Goal: Navigation & Orientation: Find specific page/section

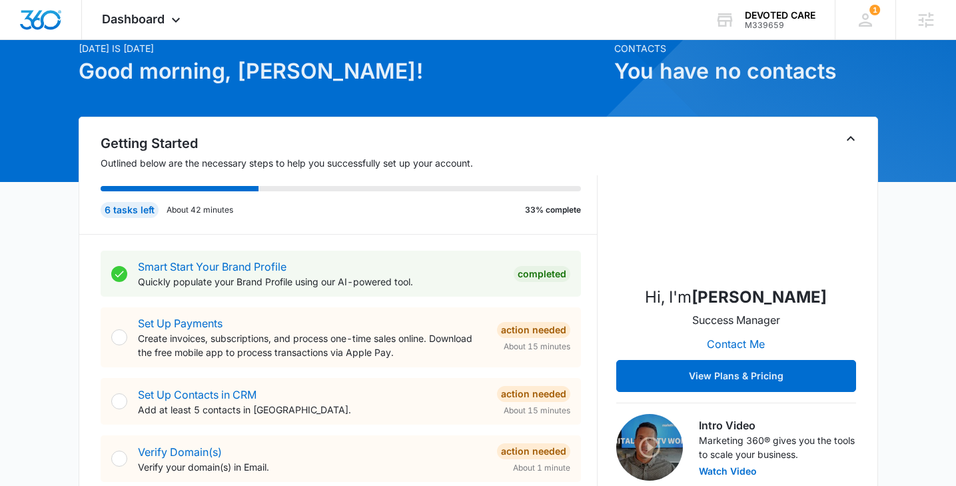
scroll to position [229, 0]
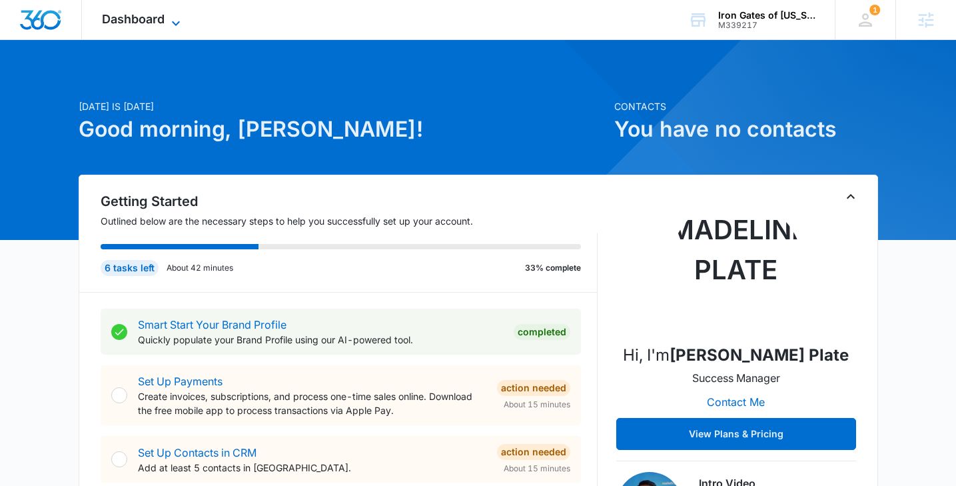
click at [153, 16] on span "Dashboard" at bounding box center [133, 19] width 63 height 14
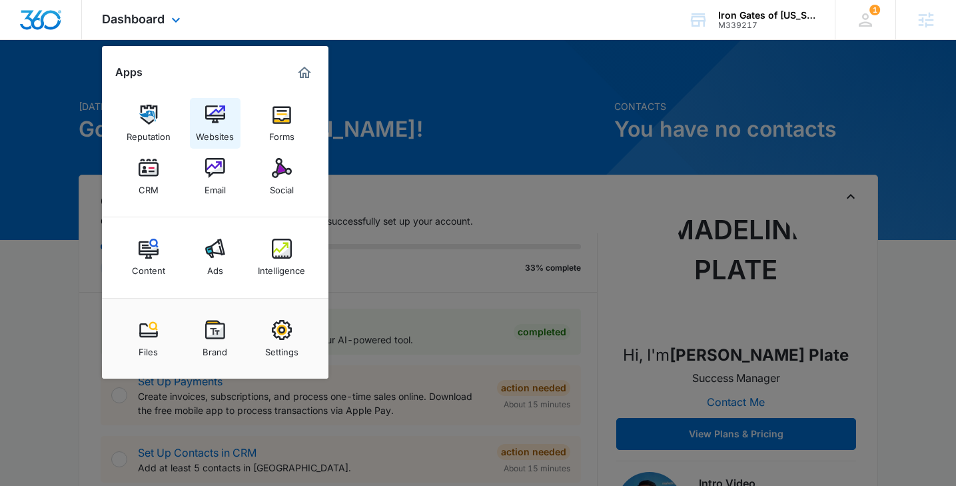
click at [206, 115] on img at bounding box center [215, 115] width 20 height 20
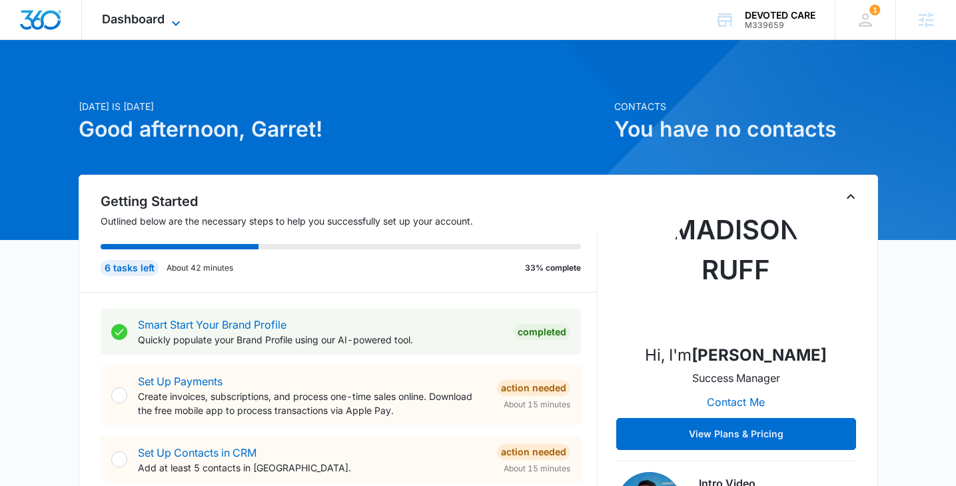
click at [138, 22] on span "Dashboard" at bounding box center [133, 19] width 63 height 14
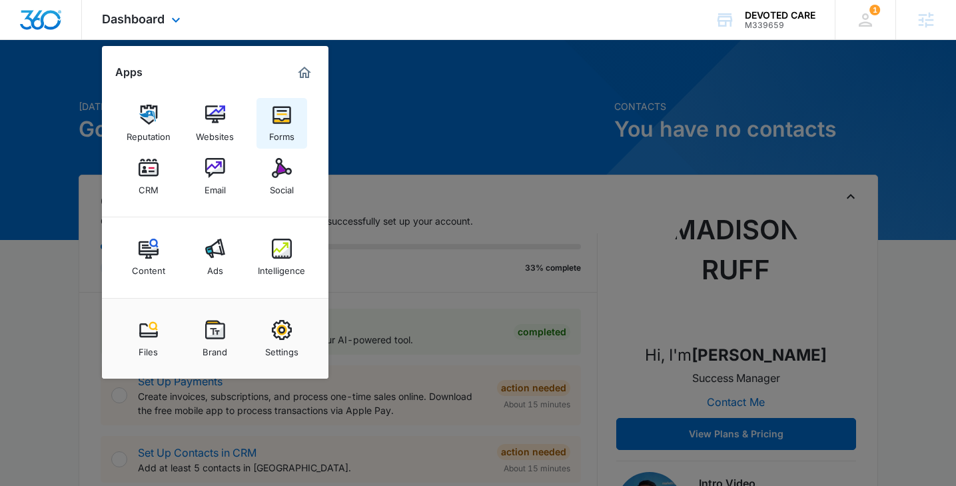
click at [279, 121] on img at bounding box center [282, 115] width 20 height 20
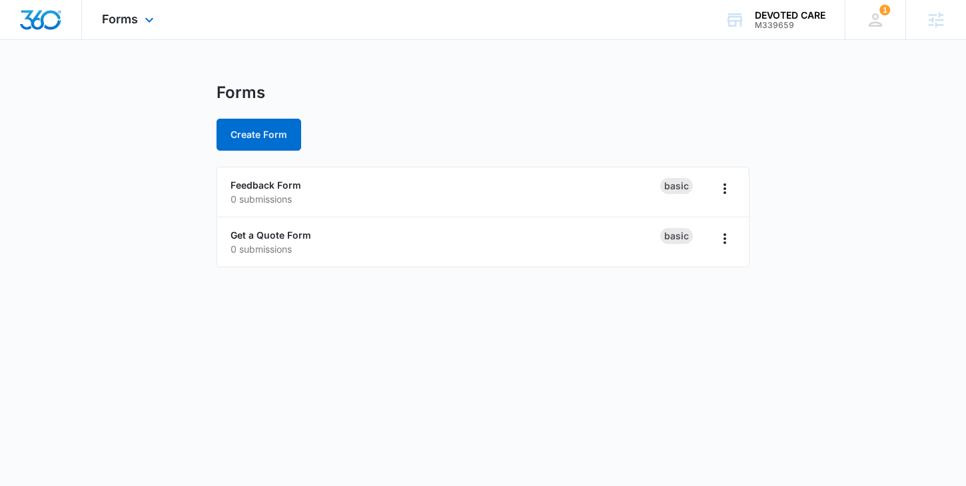
click at [140, 20] on div "Forms Apps Reputation Websites Forms CRM Email Social Content Ads Intelligence …" at bounding box center [129, 19] width 95 height 39
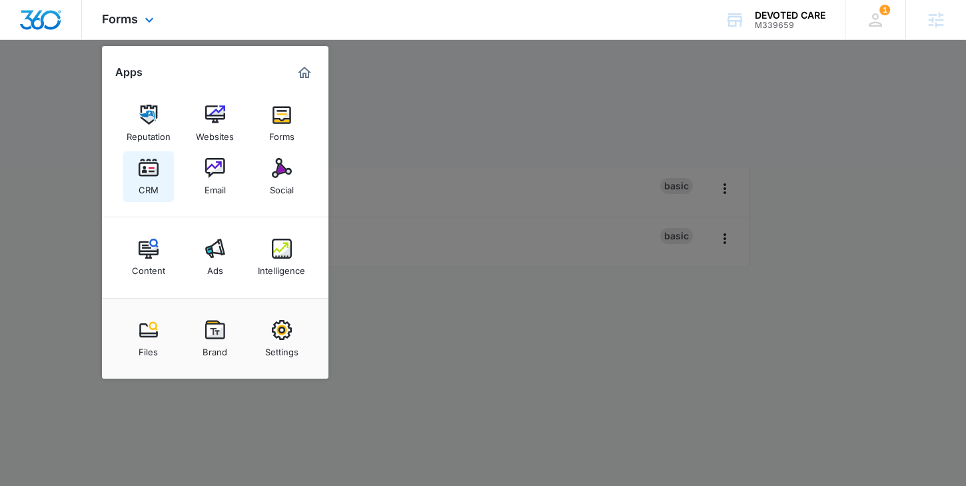
click at [143, 168] on img at bounding box center [149, 168] width 20 height 20
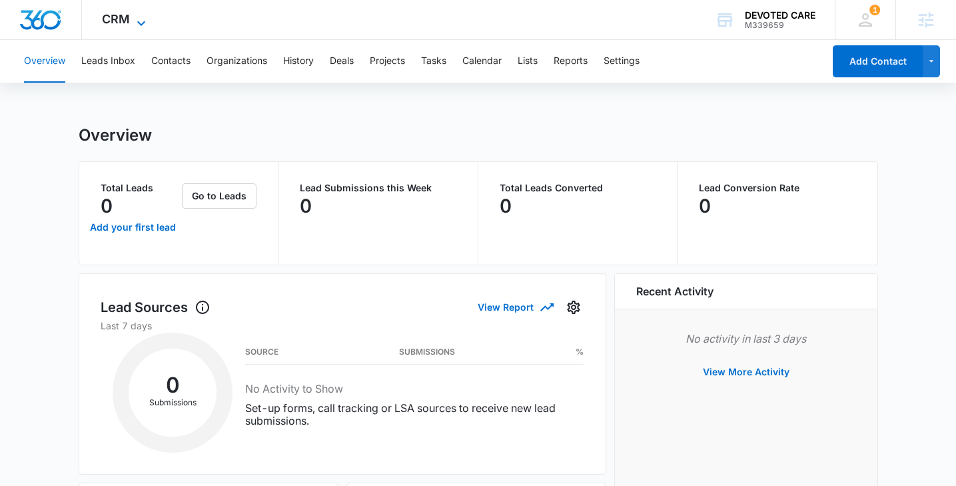
click at [114, 13] on span "CRM" at bounding box center [116, 19] width 28 height 14
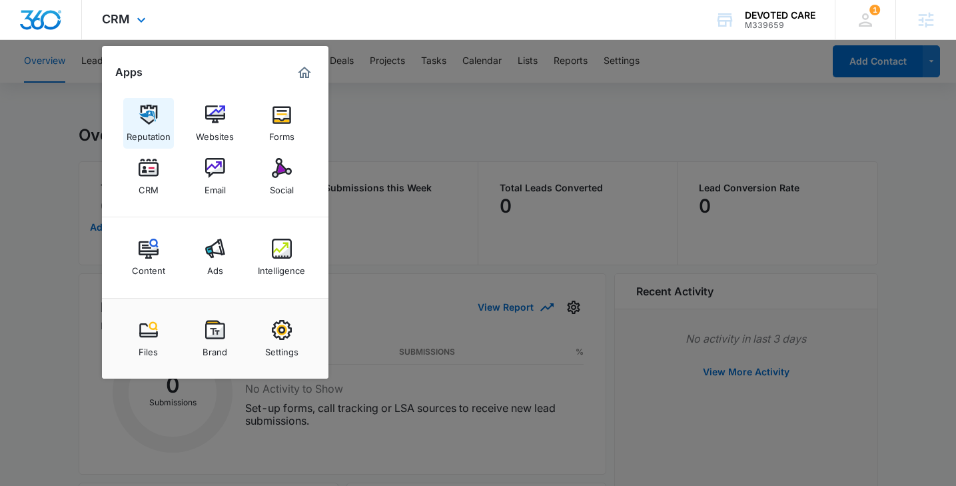
click at [154, 117] on img at bounding box center [149, 115] width 20 height 20
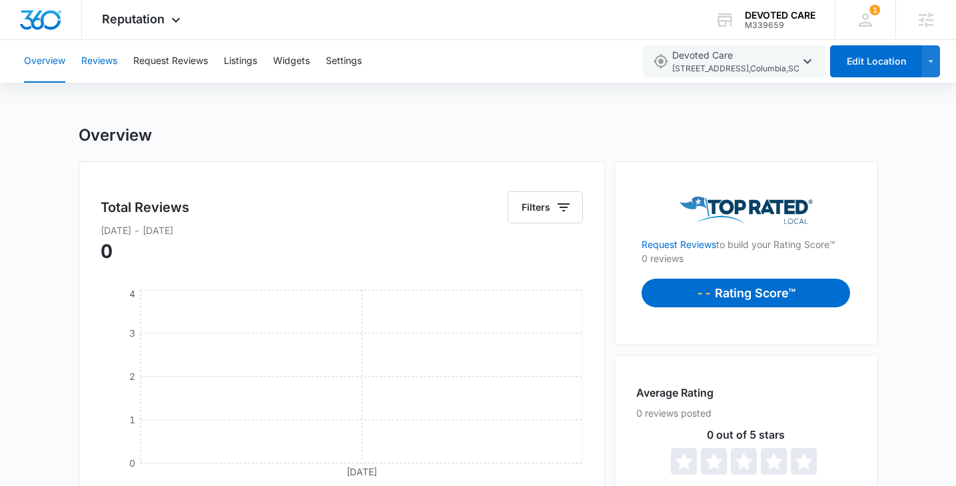
click at [95, 57] on button "Reviews" at bounding box center [99, 61] width 36 height 43
